Goal: Task Accomplishment & Management: Manage account settings

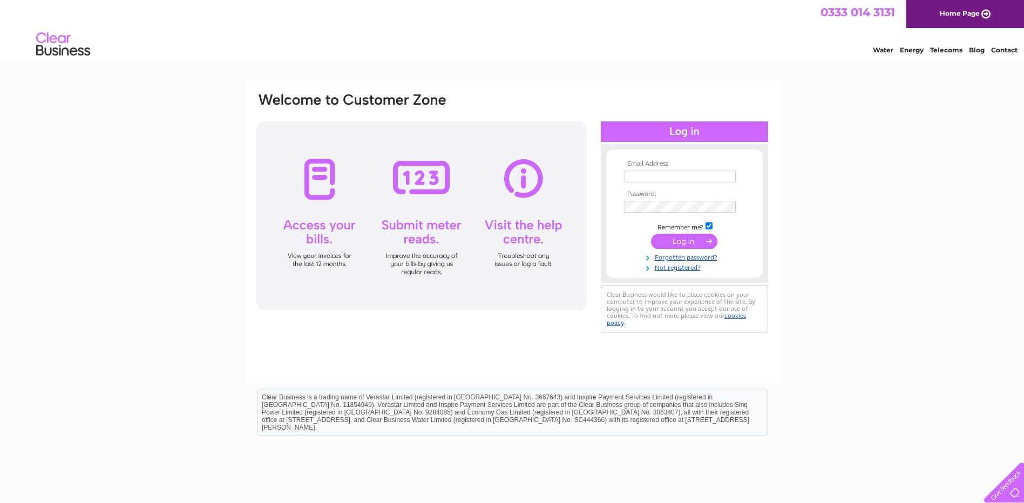
type input "accounts@spacesolutions.co.uk"
click at [694, 241] on input "submit" at bounding box center [684, 241] width 66 height 15
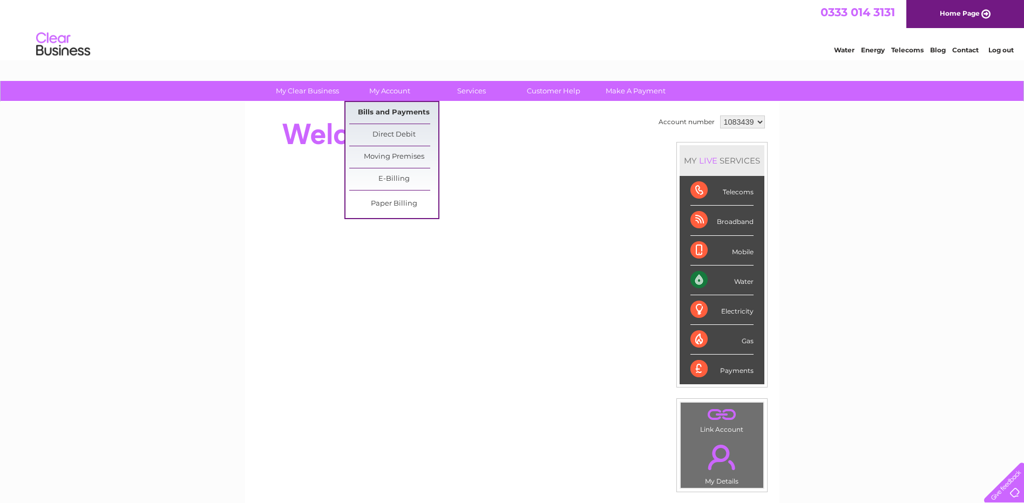
click at [385, 117] on link "Bills and Payments" at bounding box center [393, 113] width 89 height 22
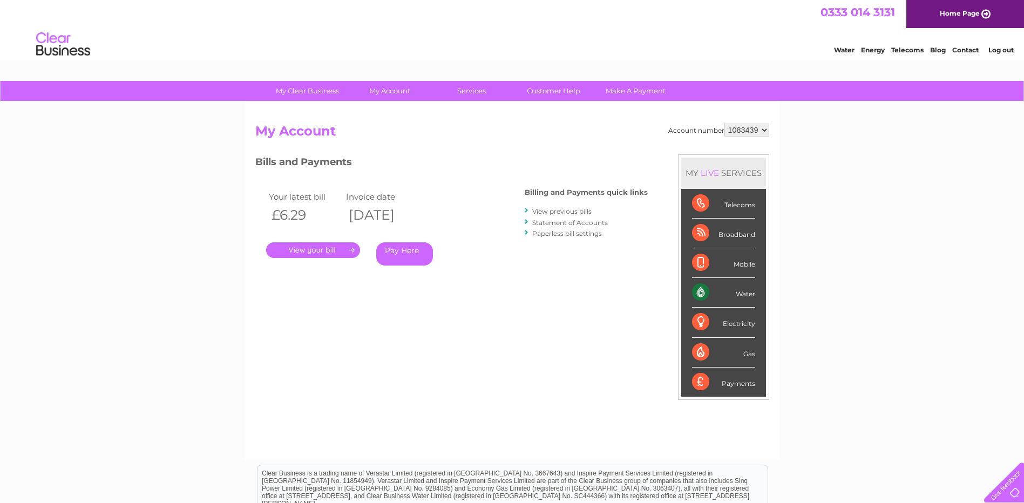
click at [337, 247] on link "." at bounding box center [313, 250] width 94 height 16
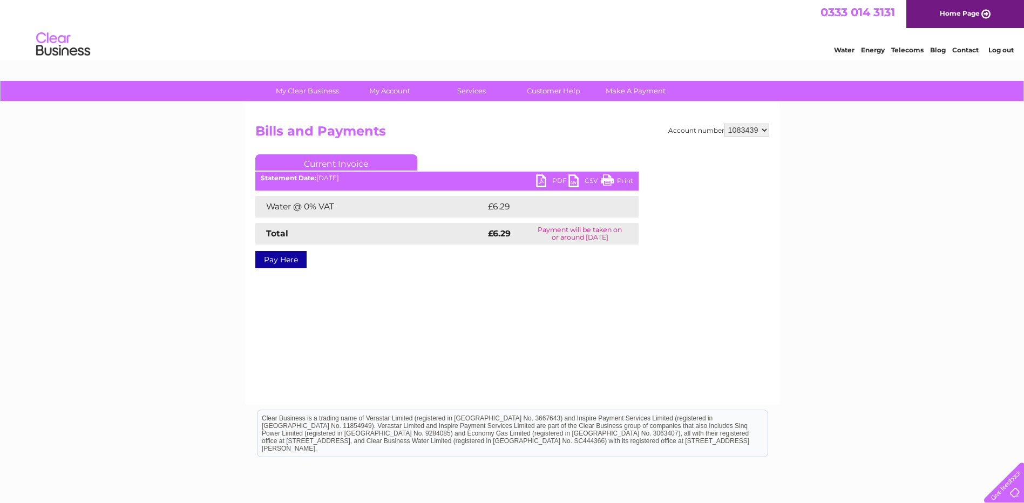
click at [541, 182] on link "PDF" at bounding box center [552, 182] width 32 height 16
